Goal: Task Accomplishment & Management: Manage account settings

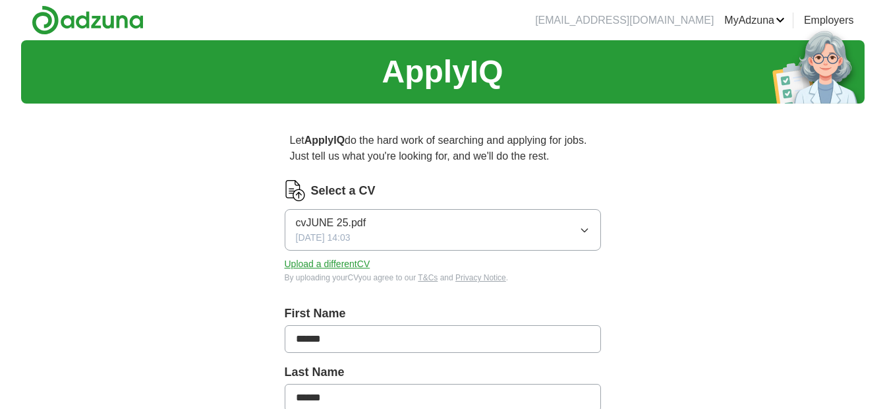
click at [359, 269] on button "Upload a different CV" at bounding box center [328, 264] width 86 height 14
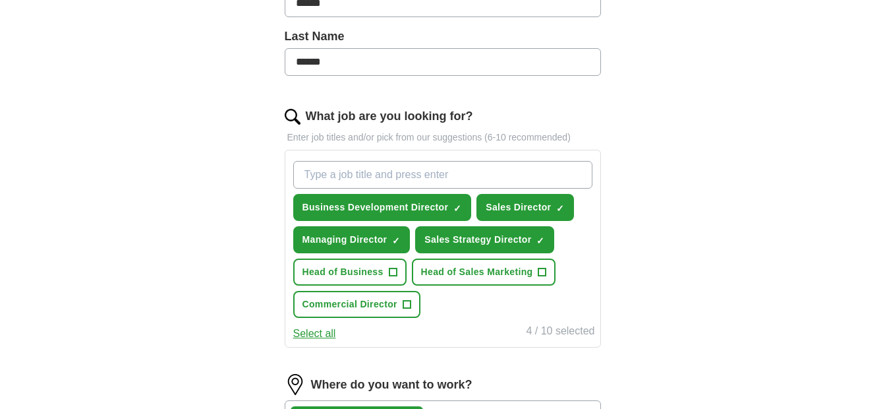
scroll to position [360, 0]
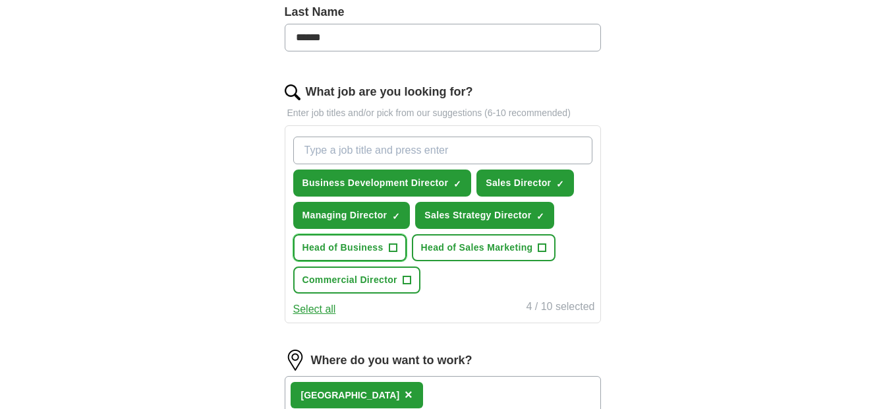
click at [397, 252] on span "+" at bounding box center [393, 248] width 8 height 11
click at [534, 258] on button "Head of Sales Marketing +" at bounding box center [484, 247] width 144 height 27
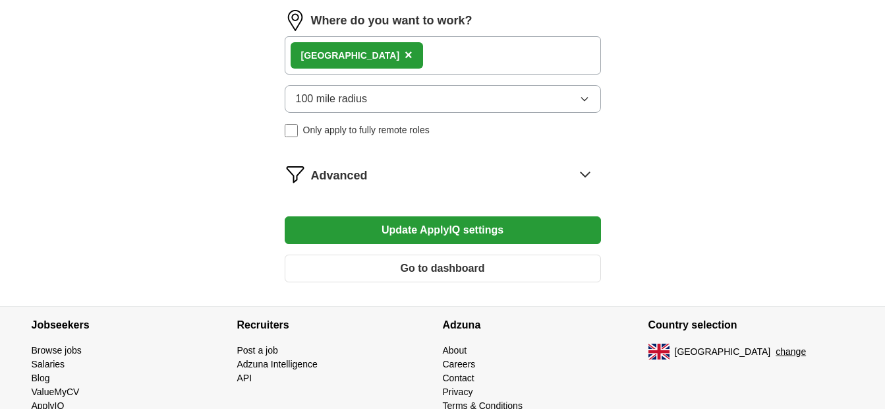
scroll to position [712, 0]
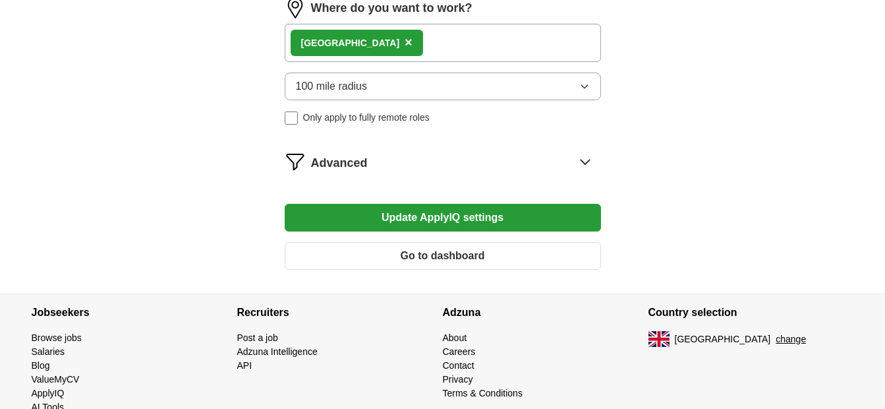
click at [517, 217] on button "Update ApplyIQ settings" at bounding box center [443, 218] width 316 height 28
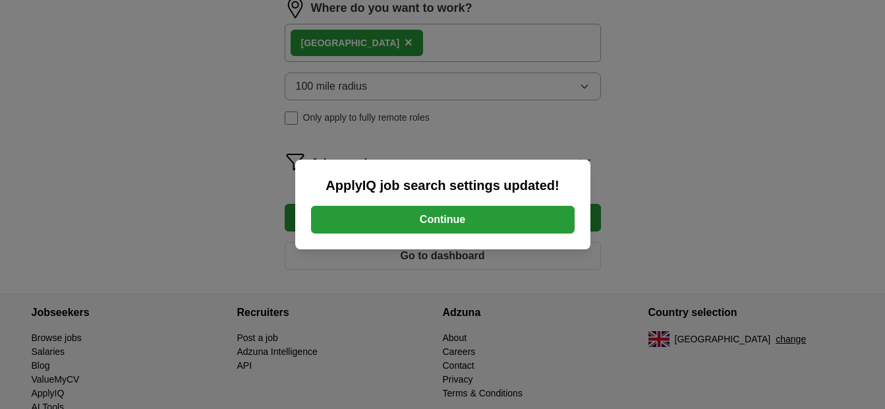
click at [465, 216] on button "Continue" at bounding box center [443, 220] width 264 height 28
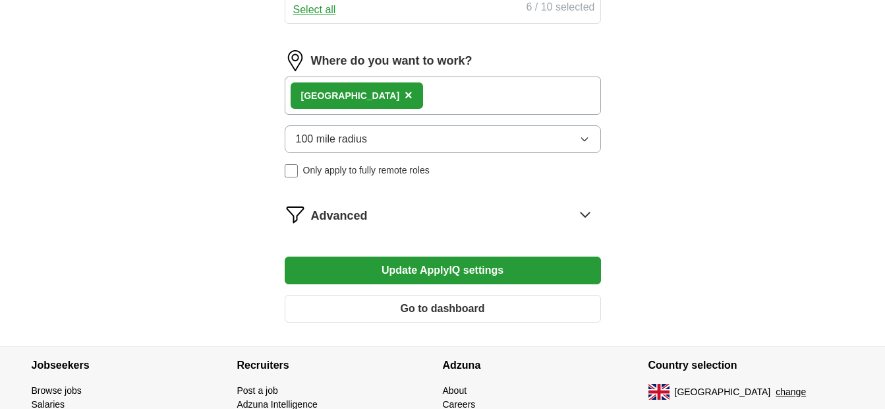
scroll to position [732, 0]
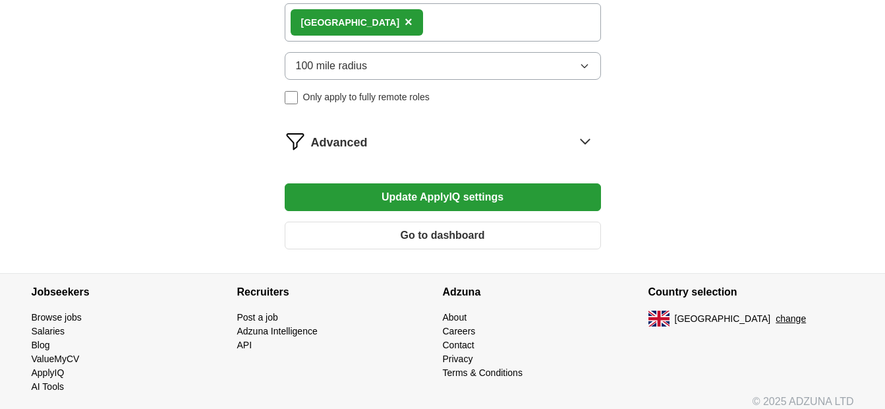
click at [581, 232] on button "Go to dashboard" at bounding box center [443, 235] width 316 height 28
